Goal: Task Accomplishment & Management: Complete application form

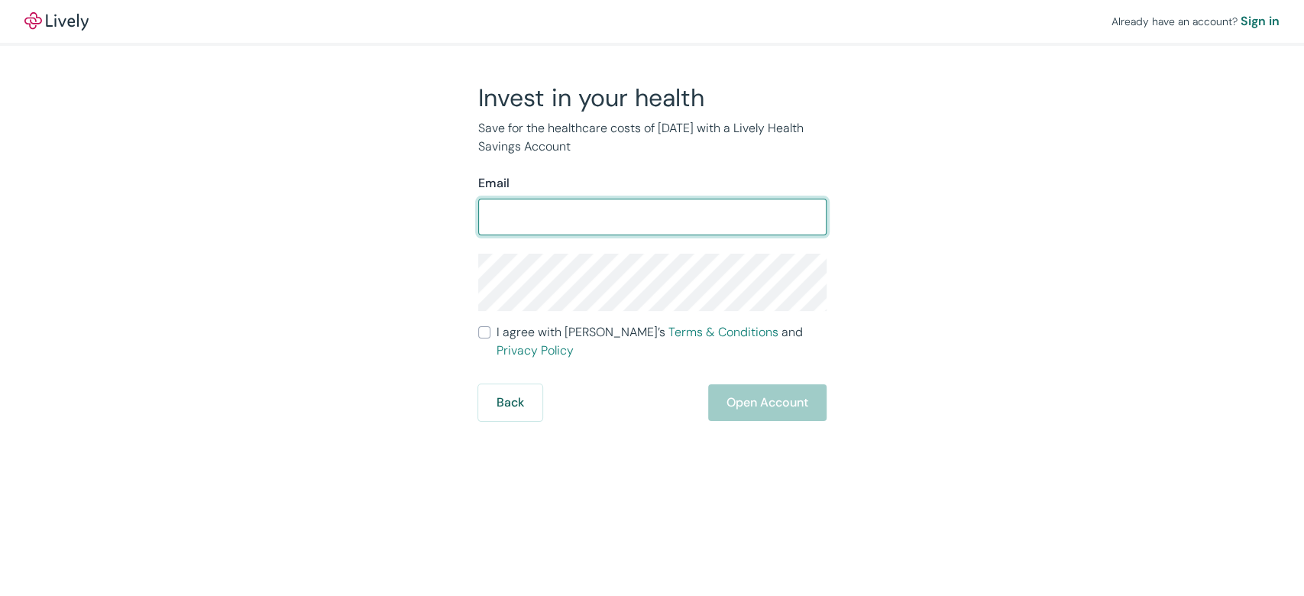
click at [577, 217] on input "Email" at bounding box center [652, 217] width 348 height 31
type input "[EMAIL_ADDRESS][DOMAIN_NAME]"
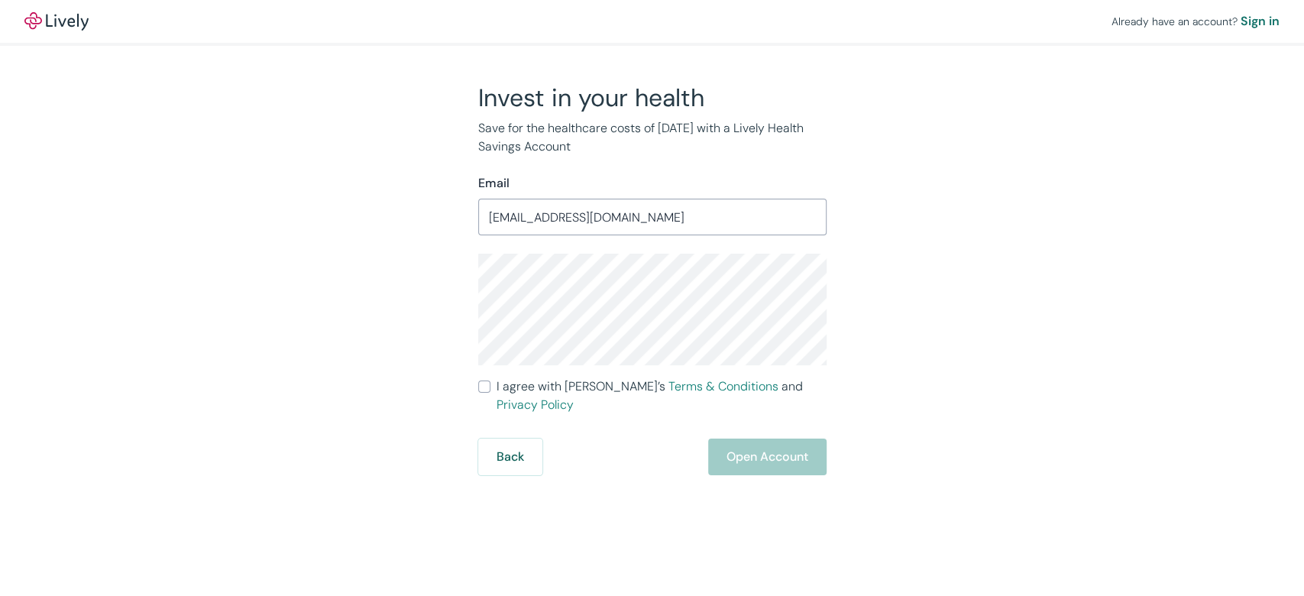
click at [488, 389] on input "I agree with Lively’s Terms & Conditions and Privacy Policy" at bounding box center [484, 387] width 12 height 12
checkbox input "true"
click at [469, 308] on div "Invest in your health Save for the healthcare costs of [DATE] with a Lively Hea…" at bounding box center [643, 279] width 367 height 393
click at [458, 286] on div "Invest in your health Save for the healthcare costs of [DATE] with a Lively Hea…" at bounding box center [644, 279] width 734 height 393
click at [781, 439] on button "Open Account" at bounding box center [767, 457] width 118 height 37
